Goal: Information Seeking & Learning: Compare options

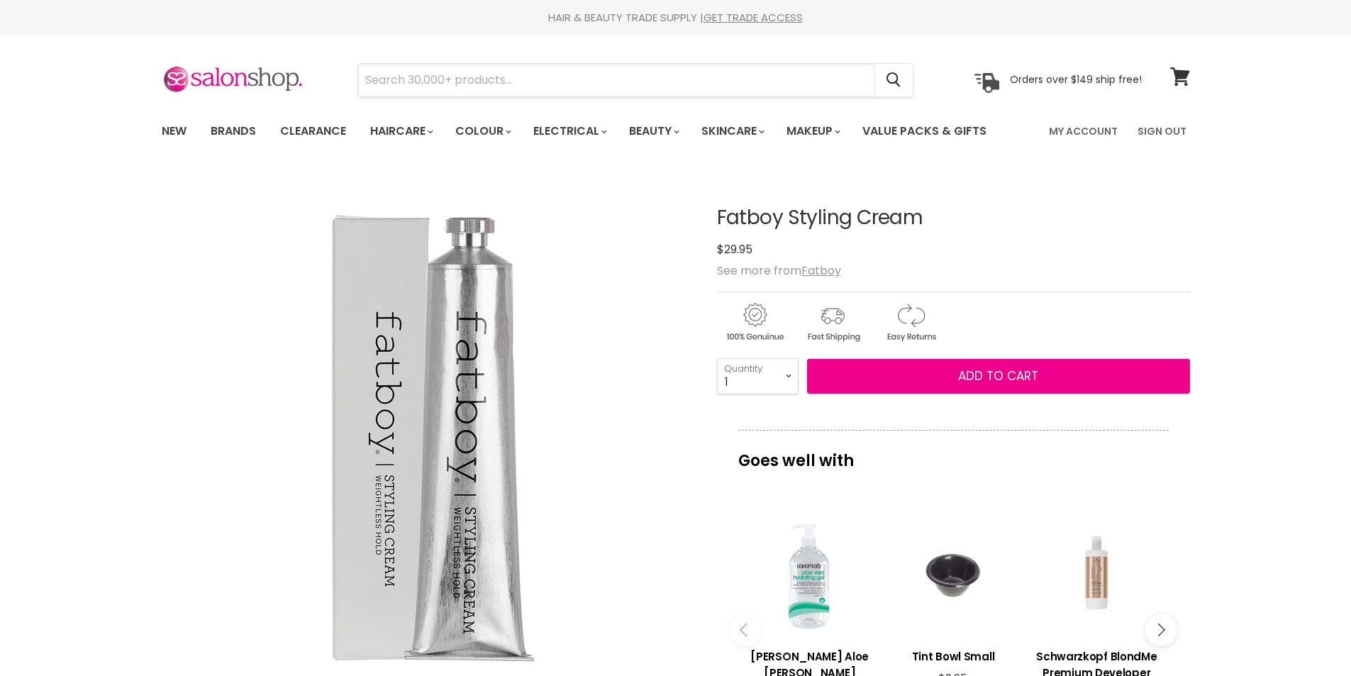
click at [540, 87] on input "Search" at bounding box center [616, 80] width 517 height 33
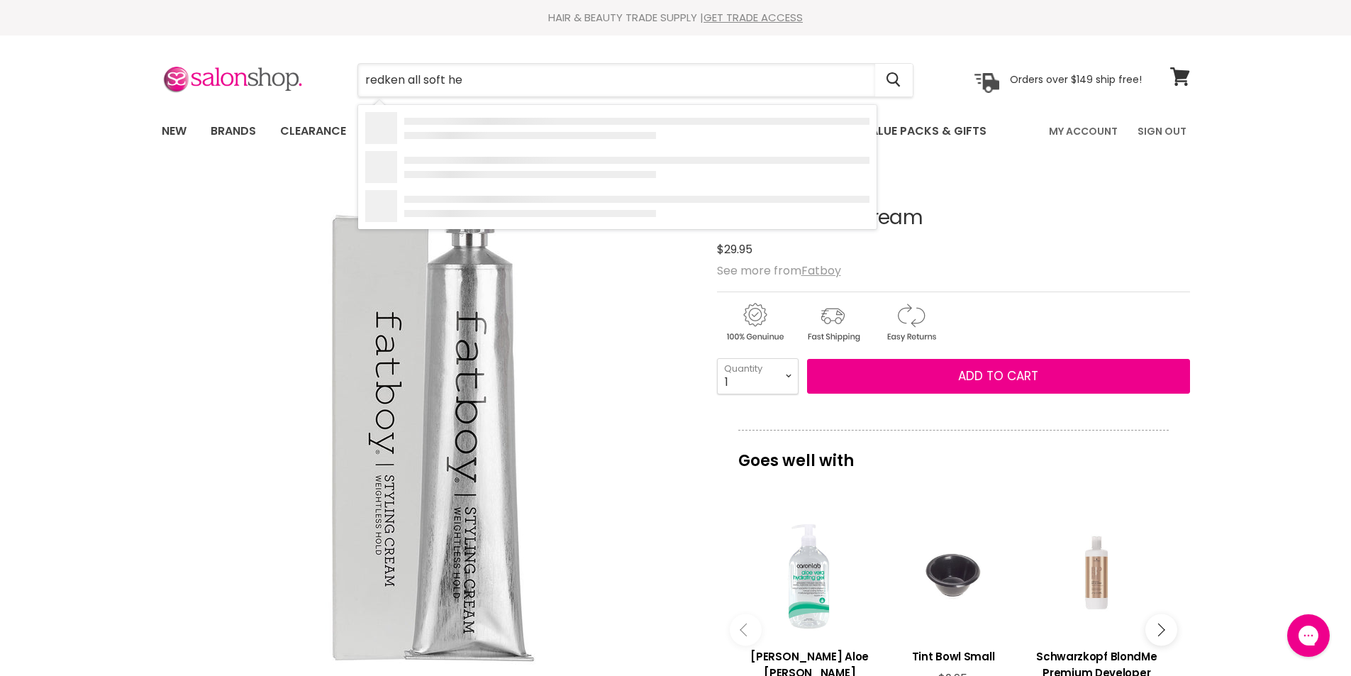
type input "redken all soft hea"
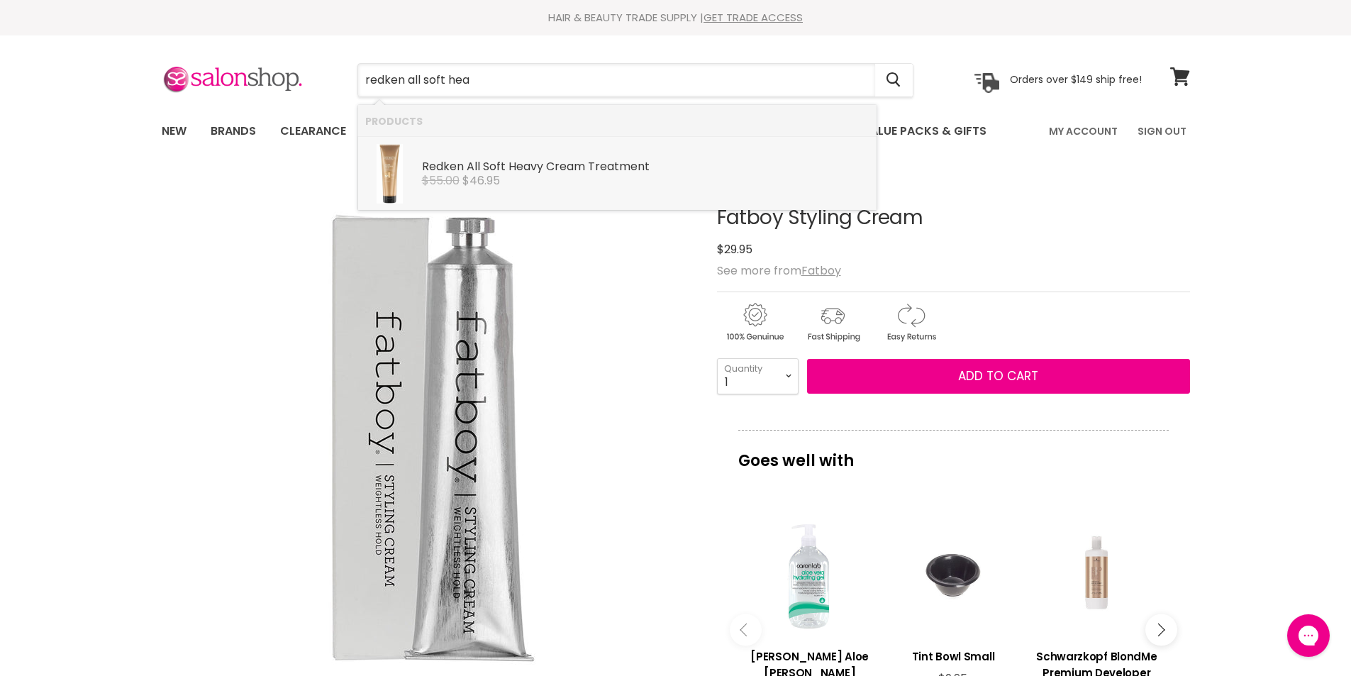
click at [574, 169] on div "Redken All Soft Hea vy Cream Treatment" at bounding box center [645, 167] width 447 height 15
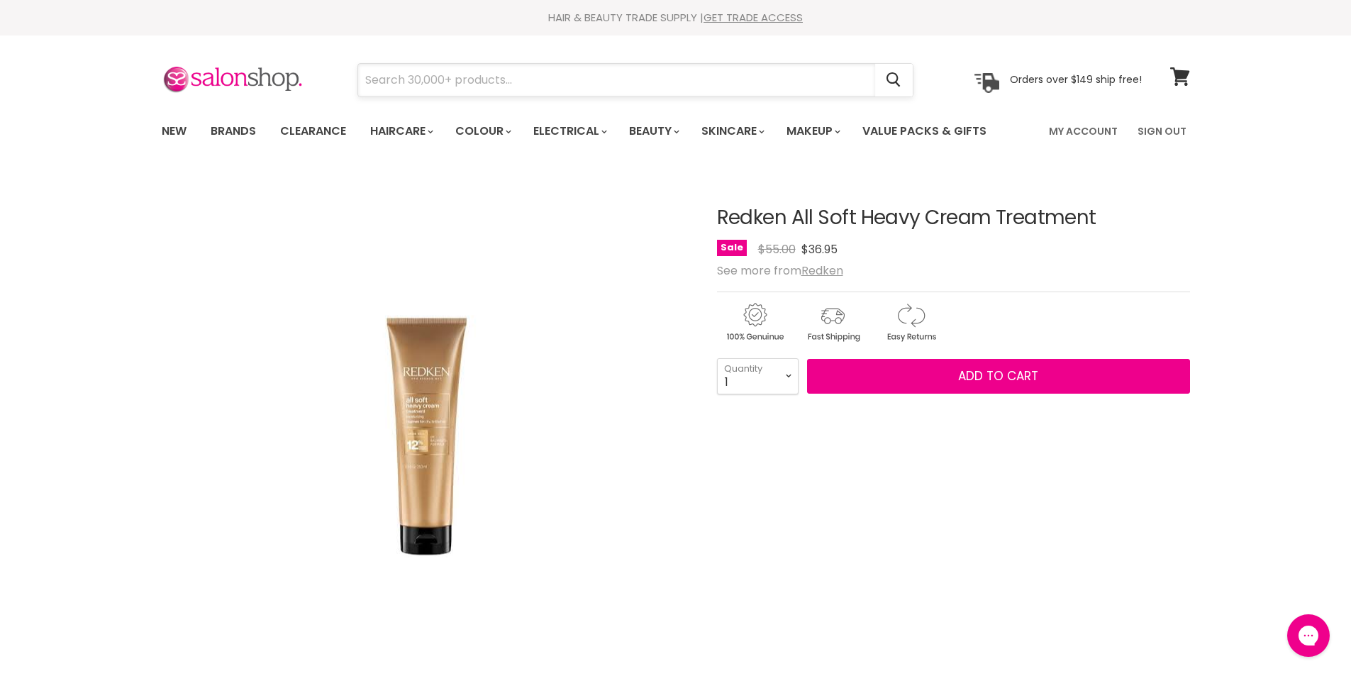
click at [439, 85] on input "Search" at bounding box center [616, 80] width 517 height 33
click at [439, 84] on input "Search" at bounding box center [616, 80] width 517 height 33
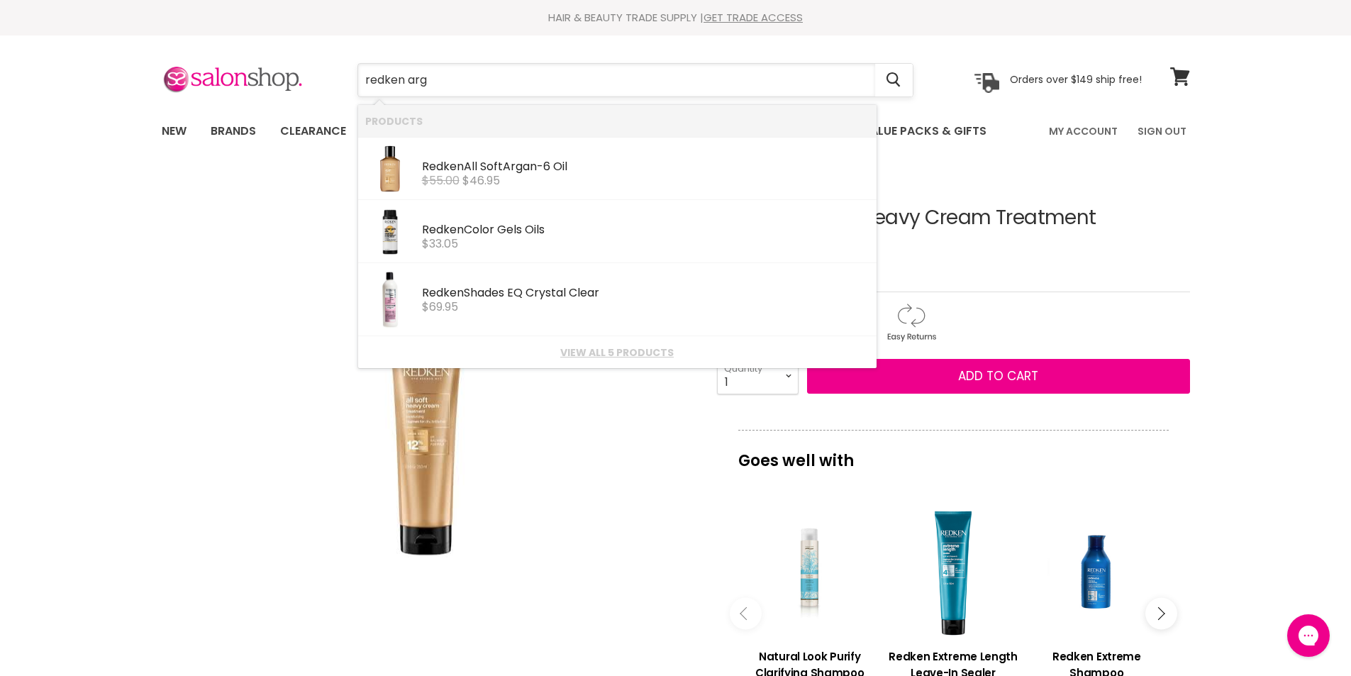
type input "redken arga"
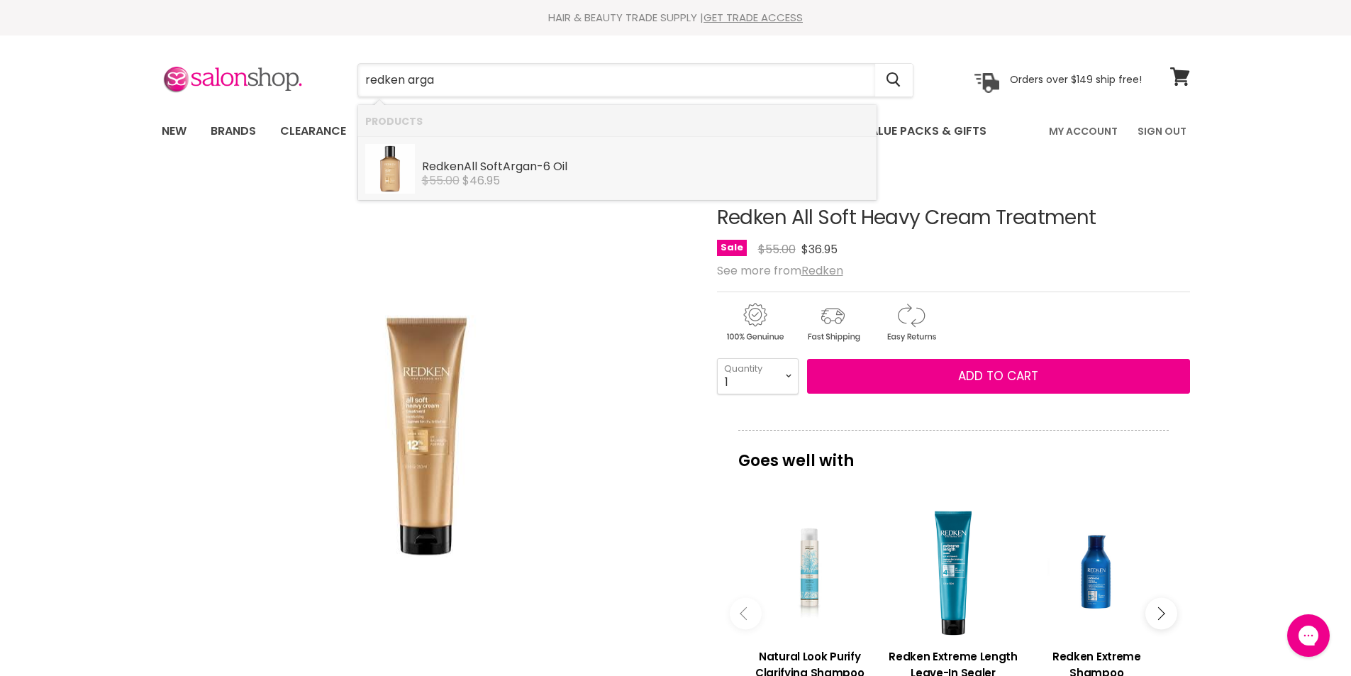
click at [469, 166] on div "Redken All Soft Arga n-6 Oil" at bounding box center [645, 167] width 447 height 15
